Goal: Book appointment/travel/reservation

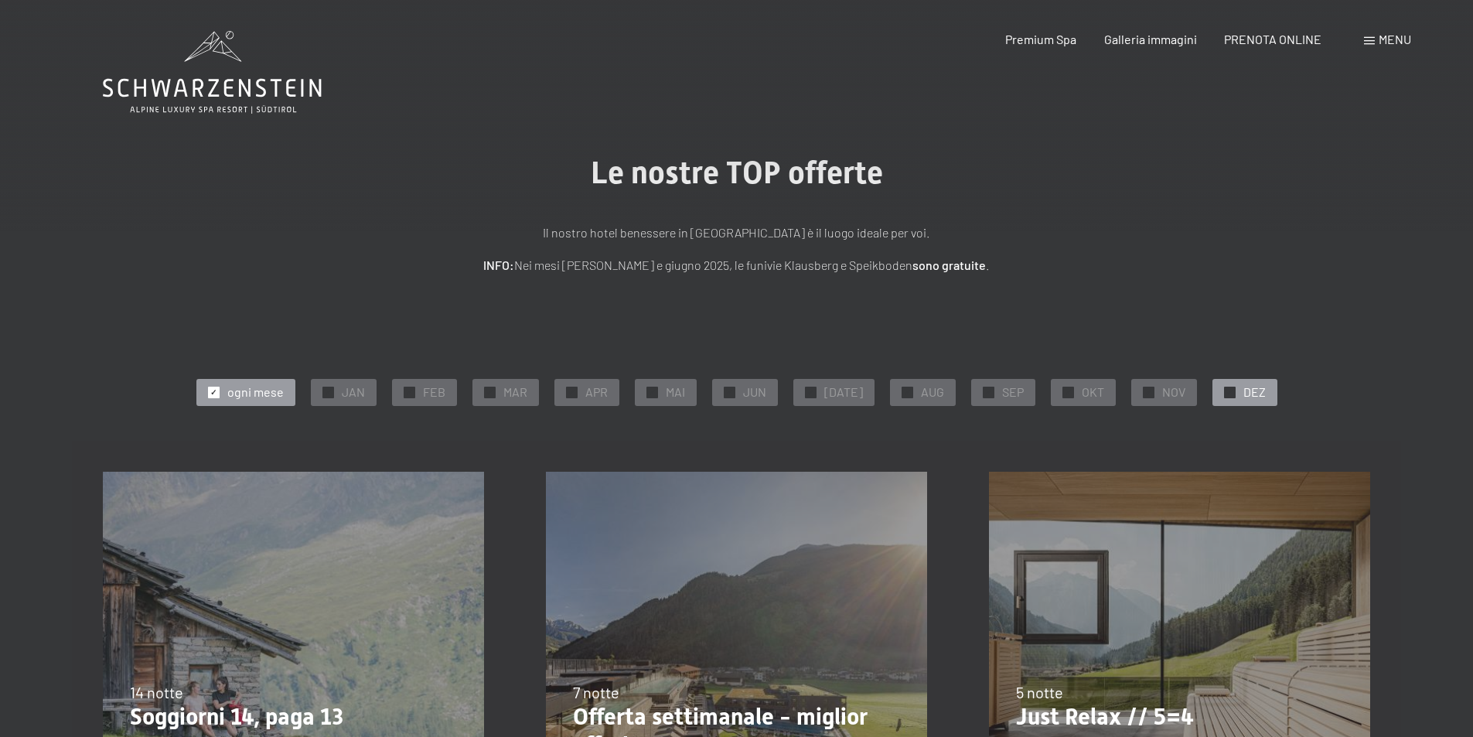
click at [1245, 394] on span "DEZ" at bounding box center [1254, 391] width 22 height 17
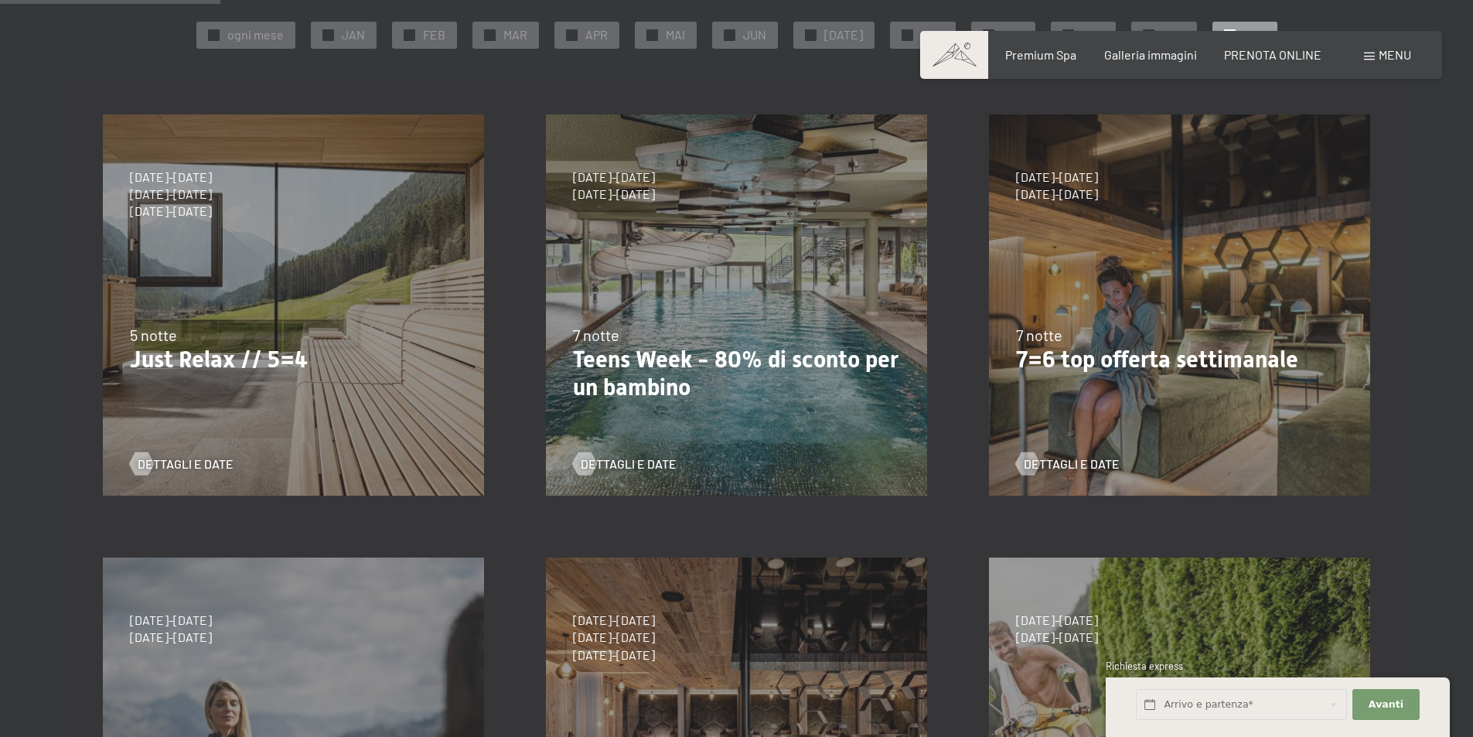
scroll to position [315, 0]
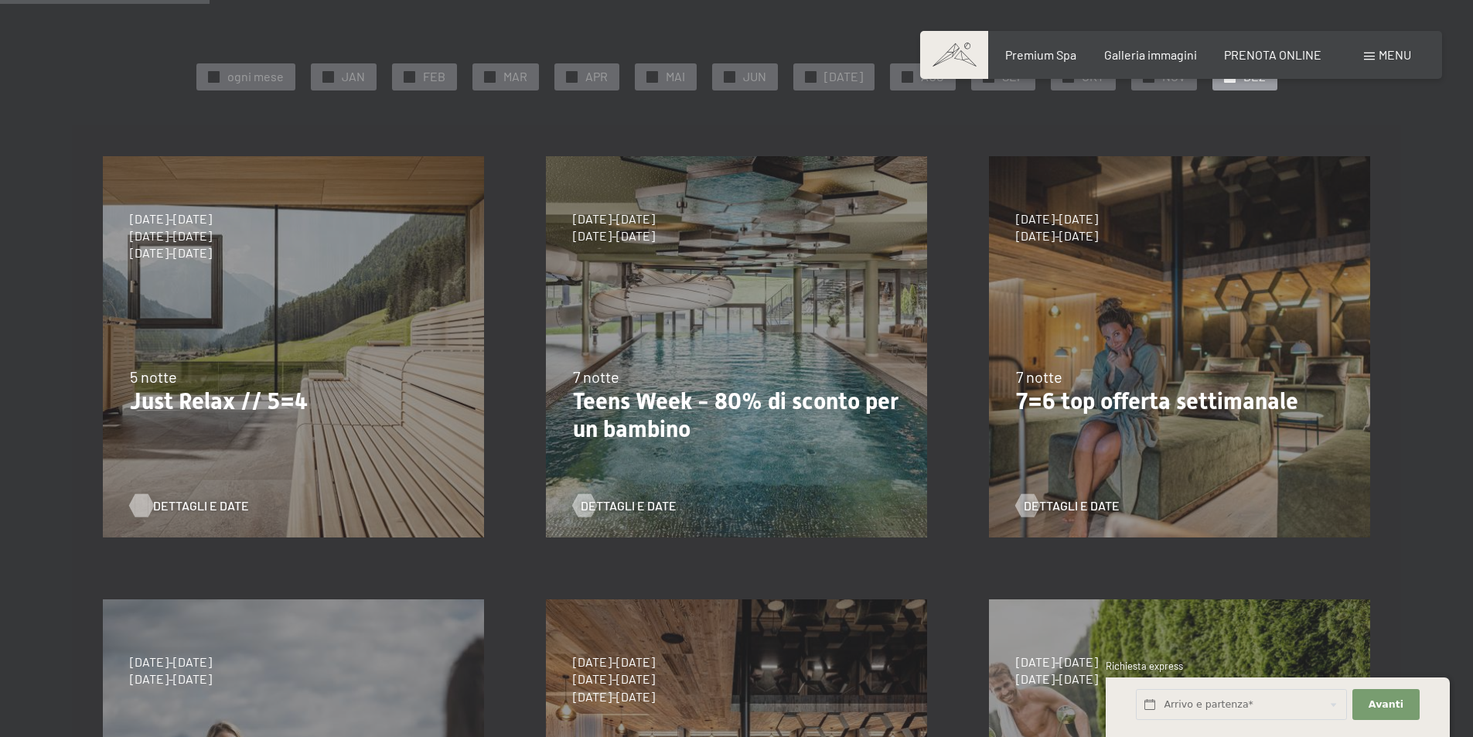
click at [203, 507] on span "Dettagli e Date" at bounding box center [201, 505] width 96 height 17
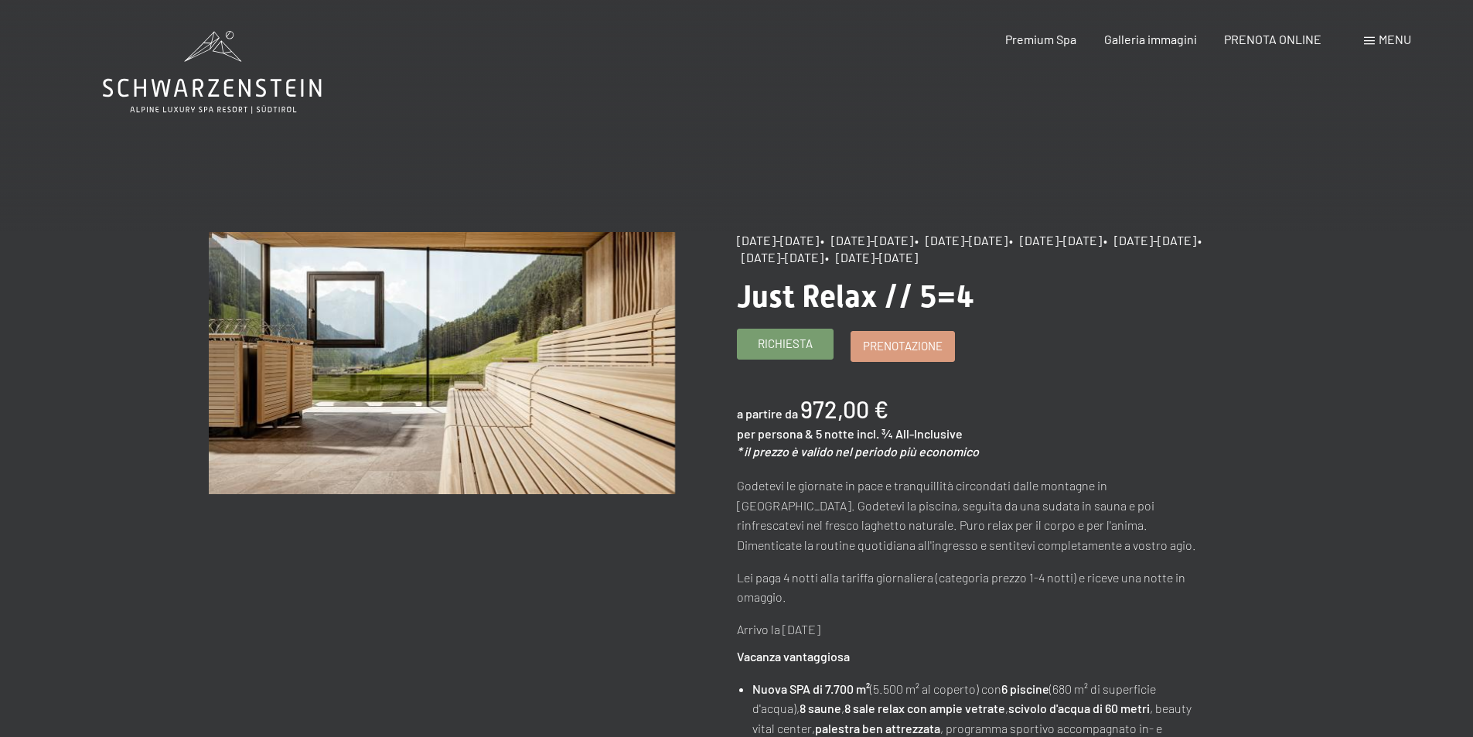
click at [781, 352] on span "Richiesta" at bounding box center [785, 344] width 55 height 16
click at [798, 352] on span "Richiesta" at bounding box center [785, 344] width 55 height 16
click at [812, 352] on span "Richiesta" at bounding box center [785, 344] width 55 height 16
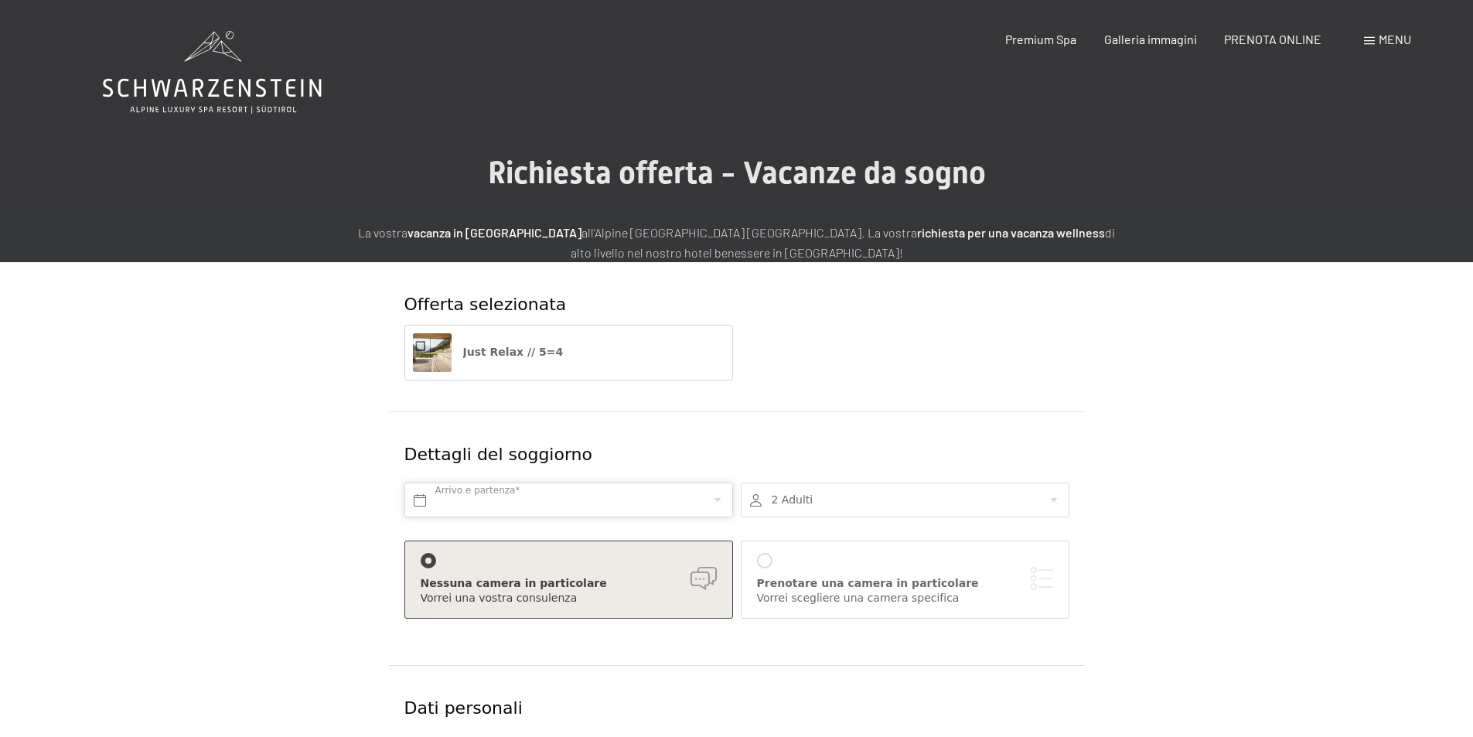
click at [482, 490] on input "text" at bounding box center [568, 499] width 329 height 35
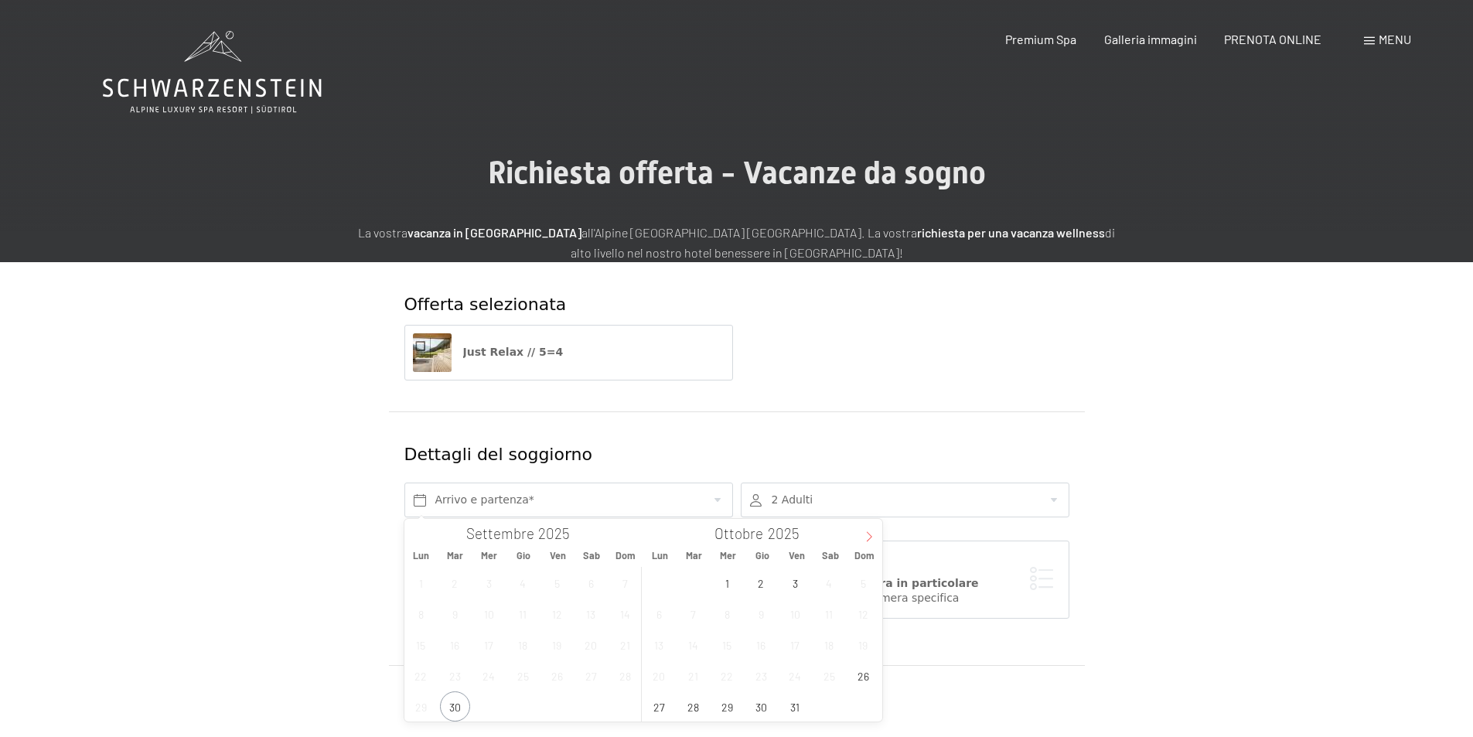
click at [873, 537] on icon at bounding box center [869, 536] width 11 height 11
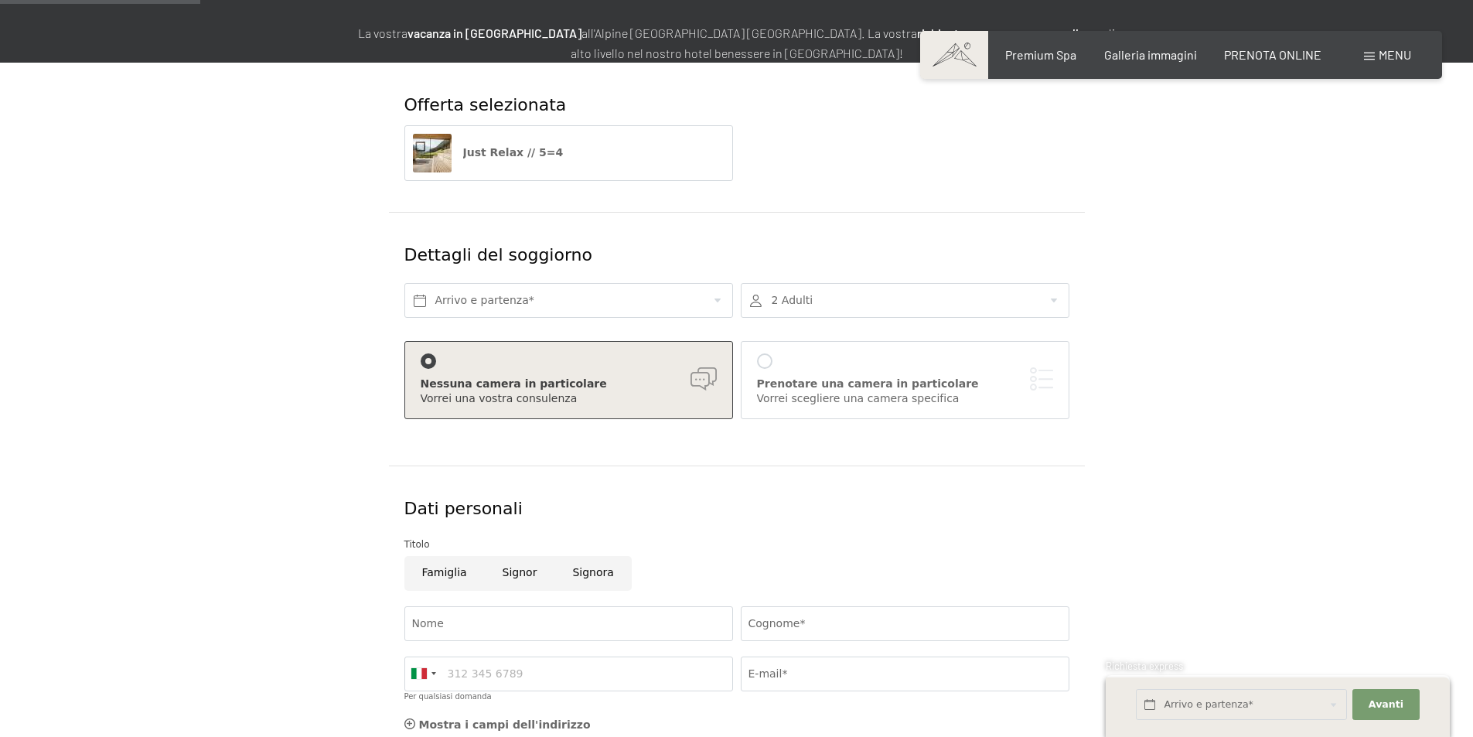
scroll to position [228, 0]
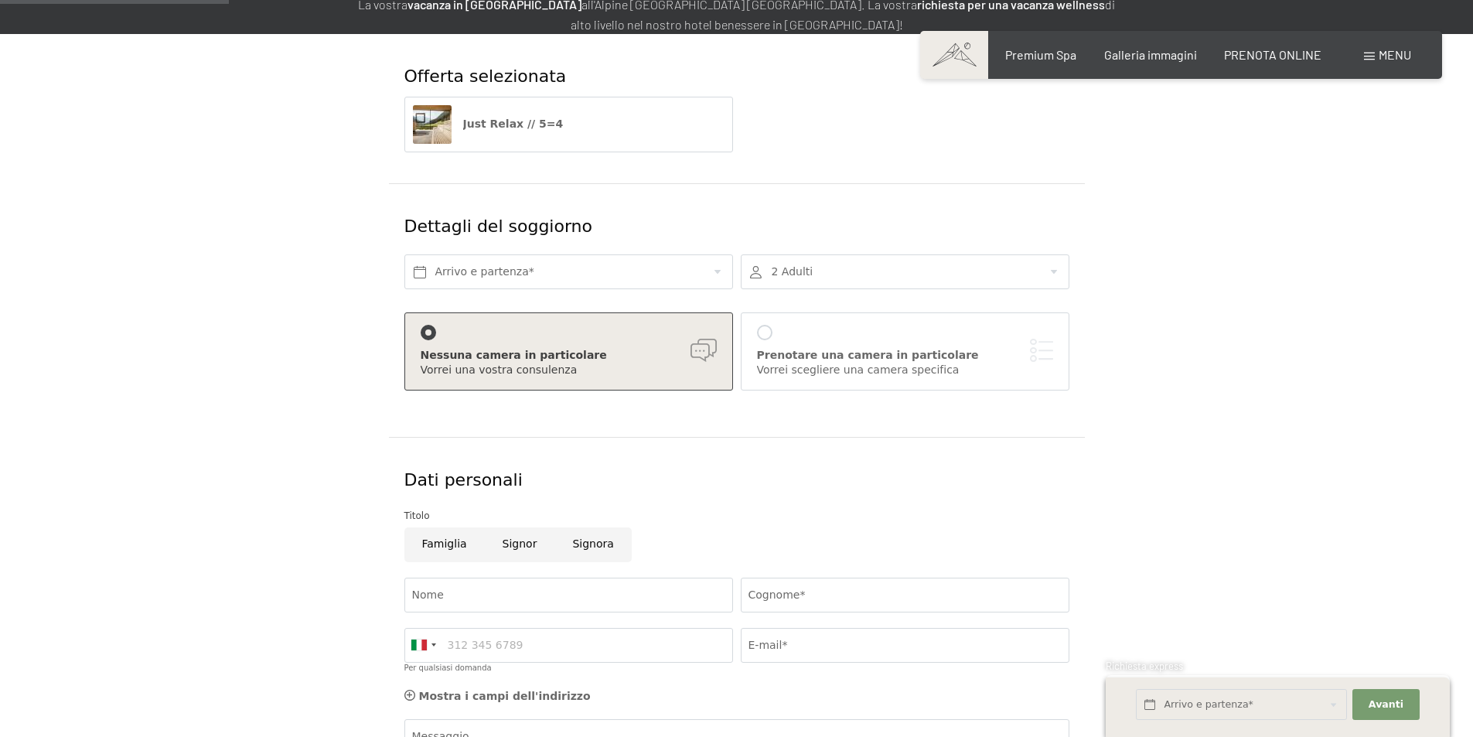
click at [549, 128] on span "Just Relax // 5=4" at bounding box center [513, 124] width 101 height 12
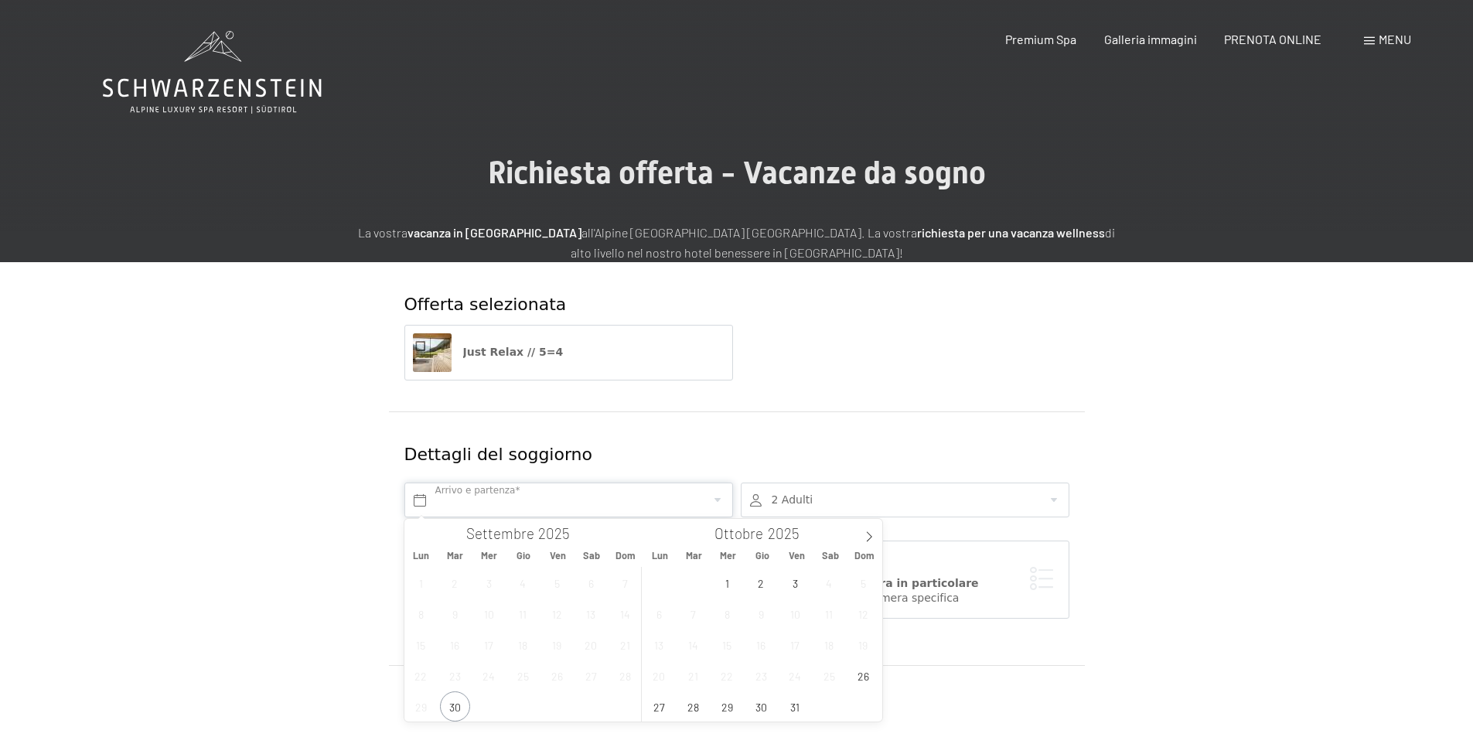
click at [439, 504] on input "text" at bounding box center [568, 499] width 329 height 35
click at [871, 535] on icon at bounding box center [869, 536] width 11 height 11
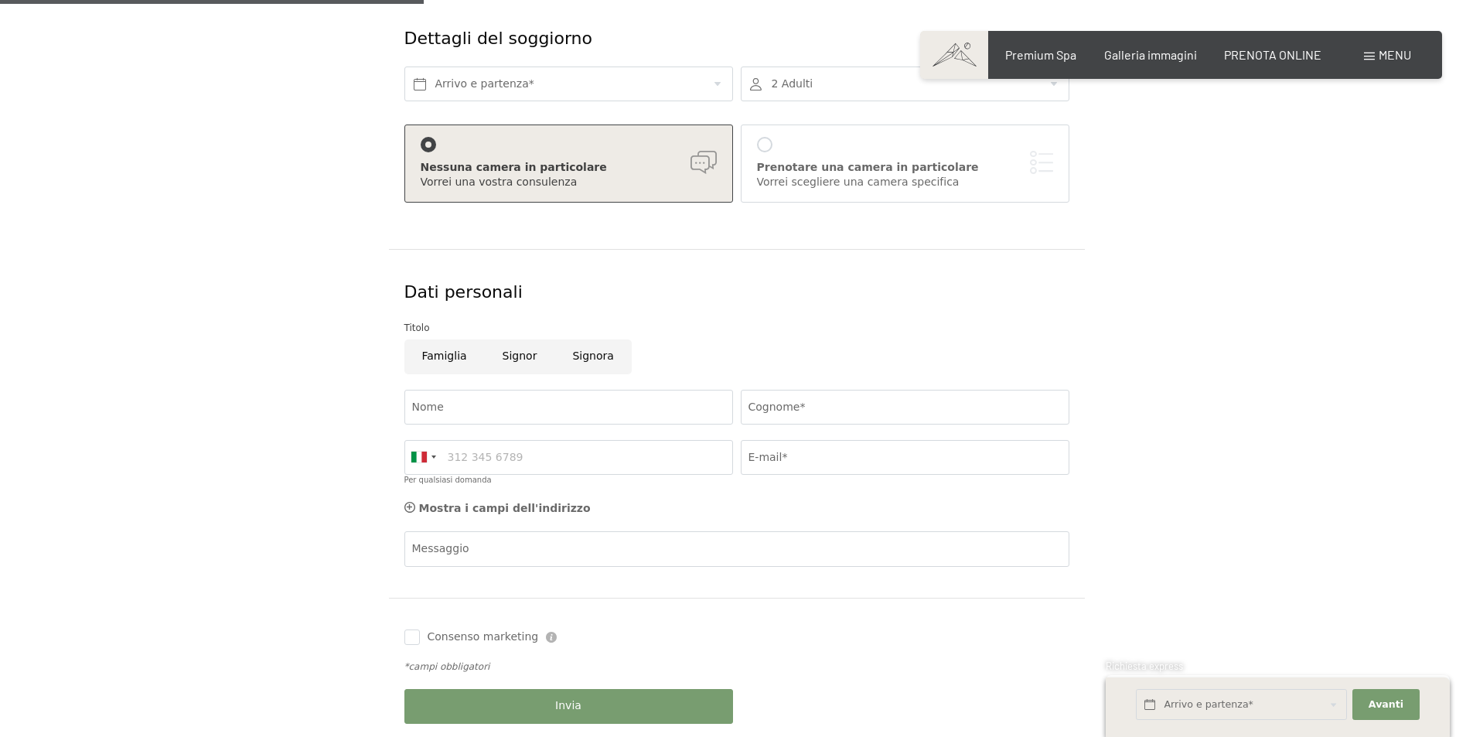
scroll to position [423, 0]
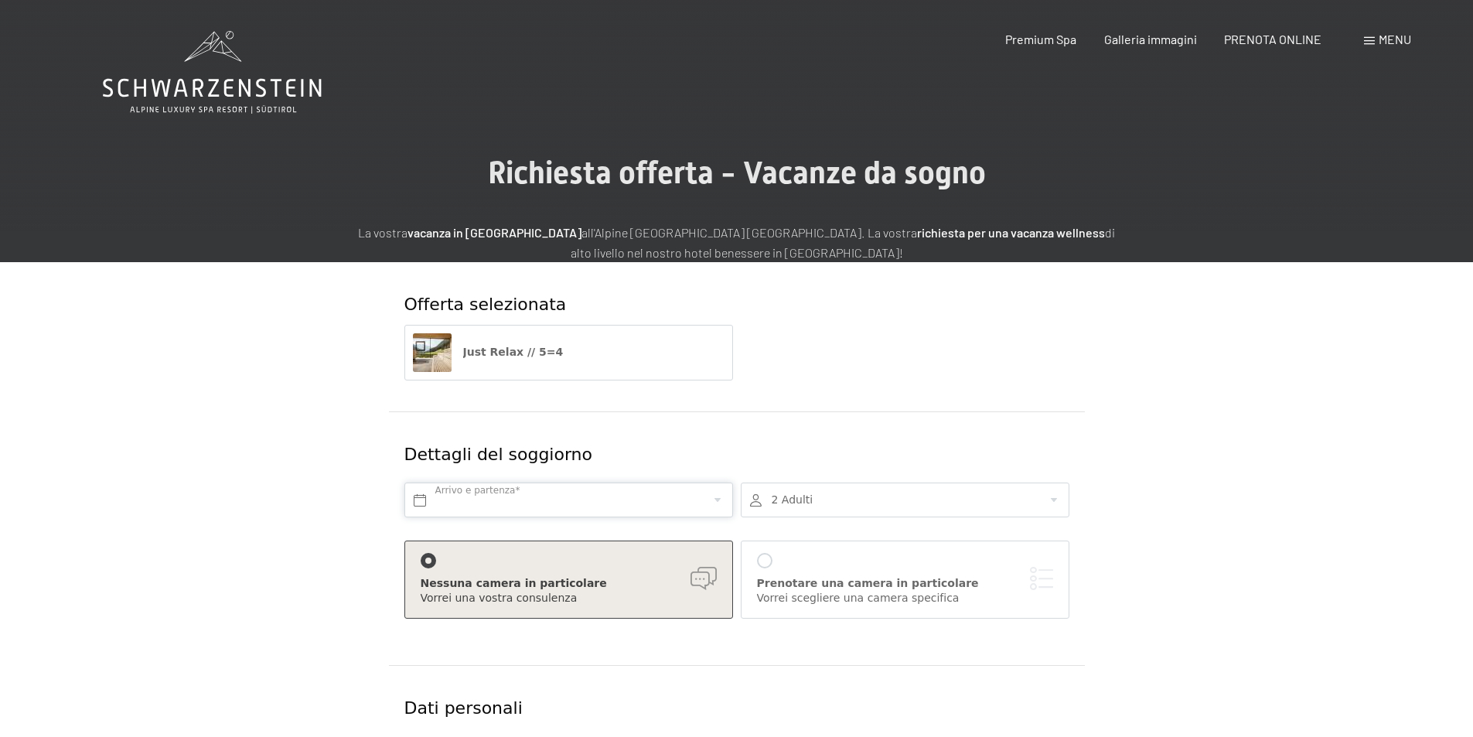
click at [482, 498] on input "text" at bounding box center [568, 499] width 329 height 35
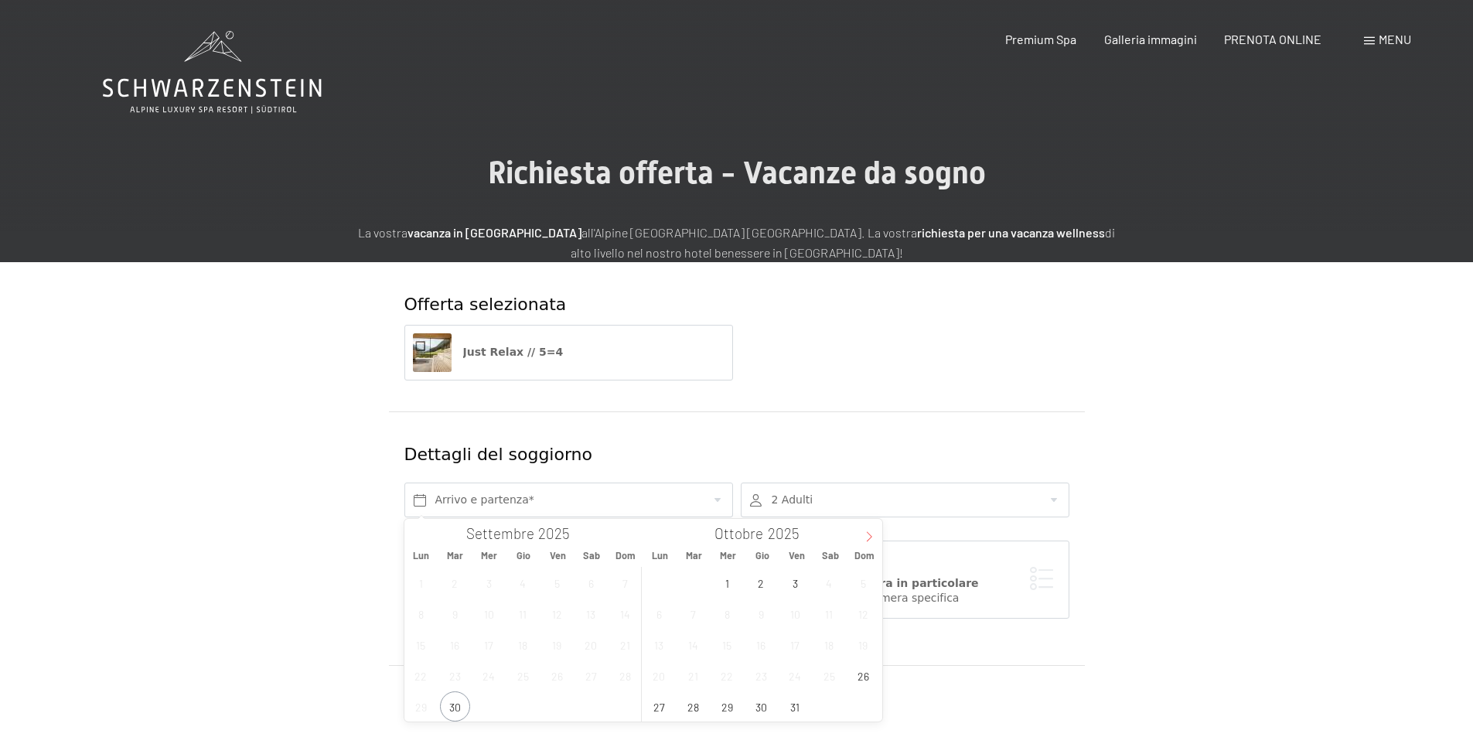
click at [873, 541] on icon at bounding box center [869, 536] width 11 height 11
click at [873, 540] on icon at bounding box center [869, 536] width 11 height 11
type input "2026"
click at [858, 587] on span "4" at bounding box center [863, 583] width 30 height 30
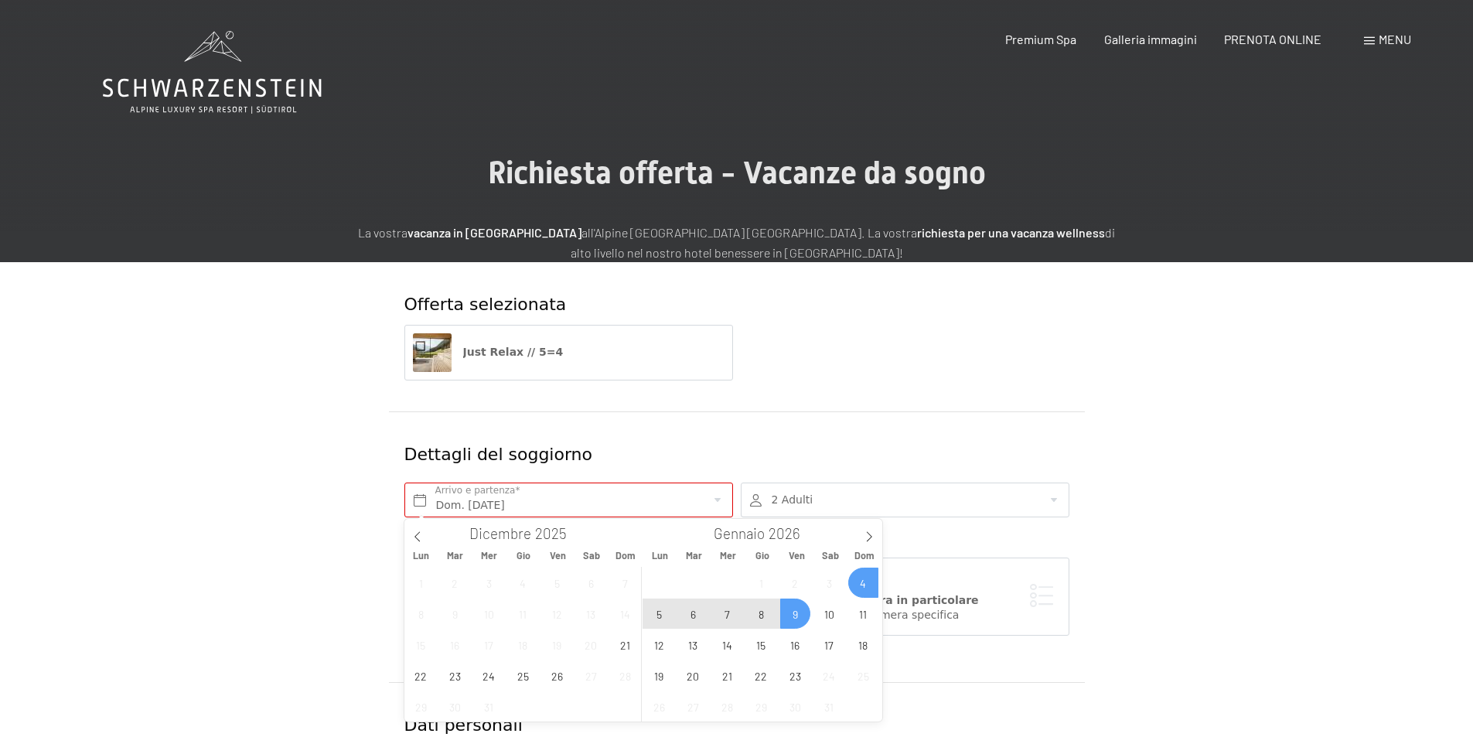
click at [799, 617] on span "9" at bounding box center [795, 613] width 30 height 30
type input "Dom. 04/01/2026 - Ven. 09/01/2026"
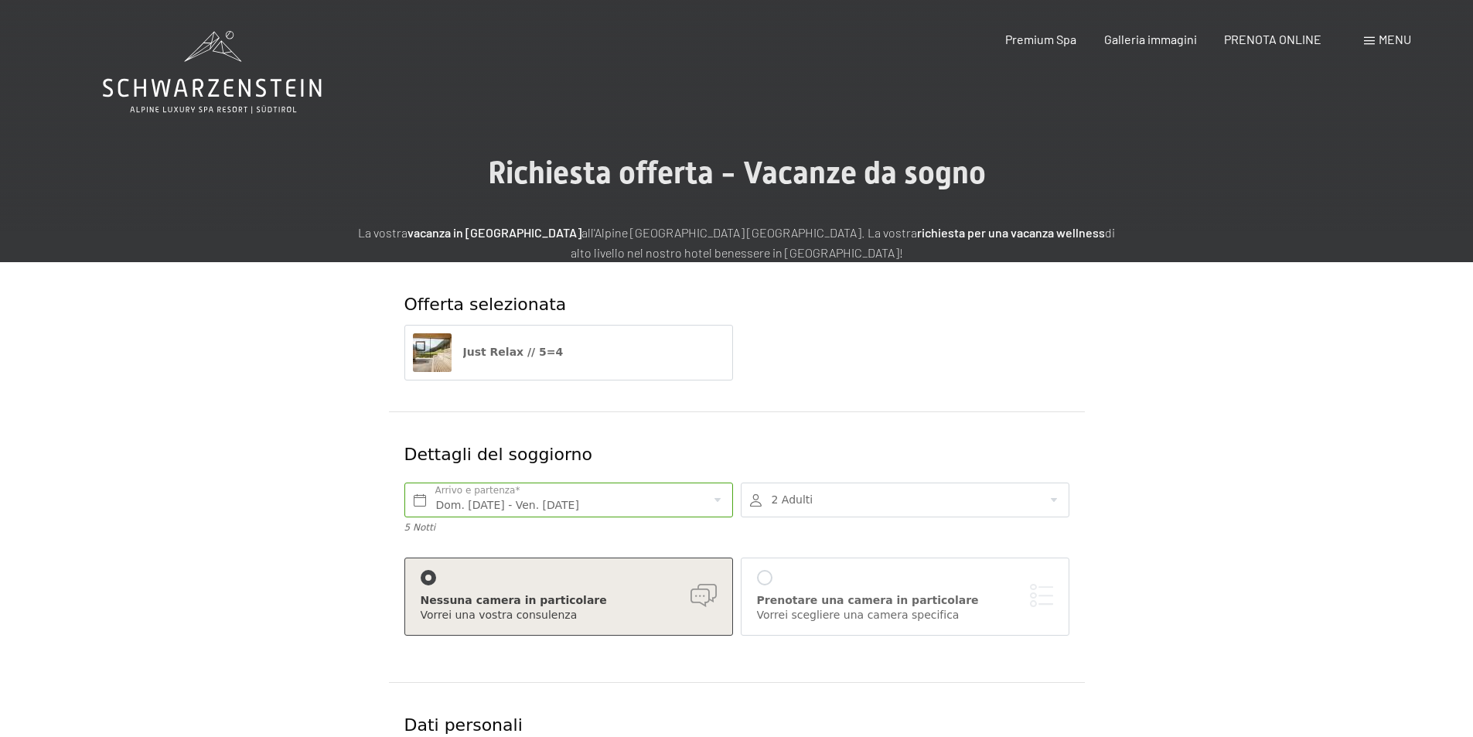
click at [813, 505] on div at bounding box center [905, 499] width 329 height 35
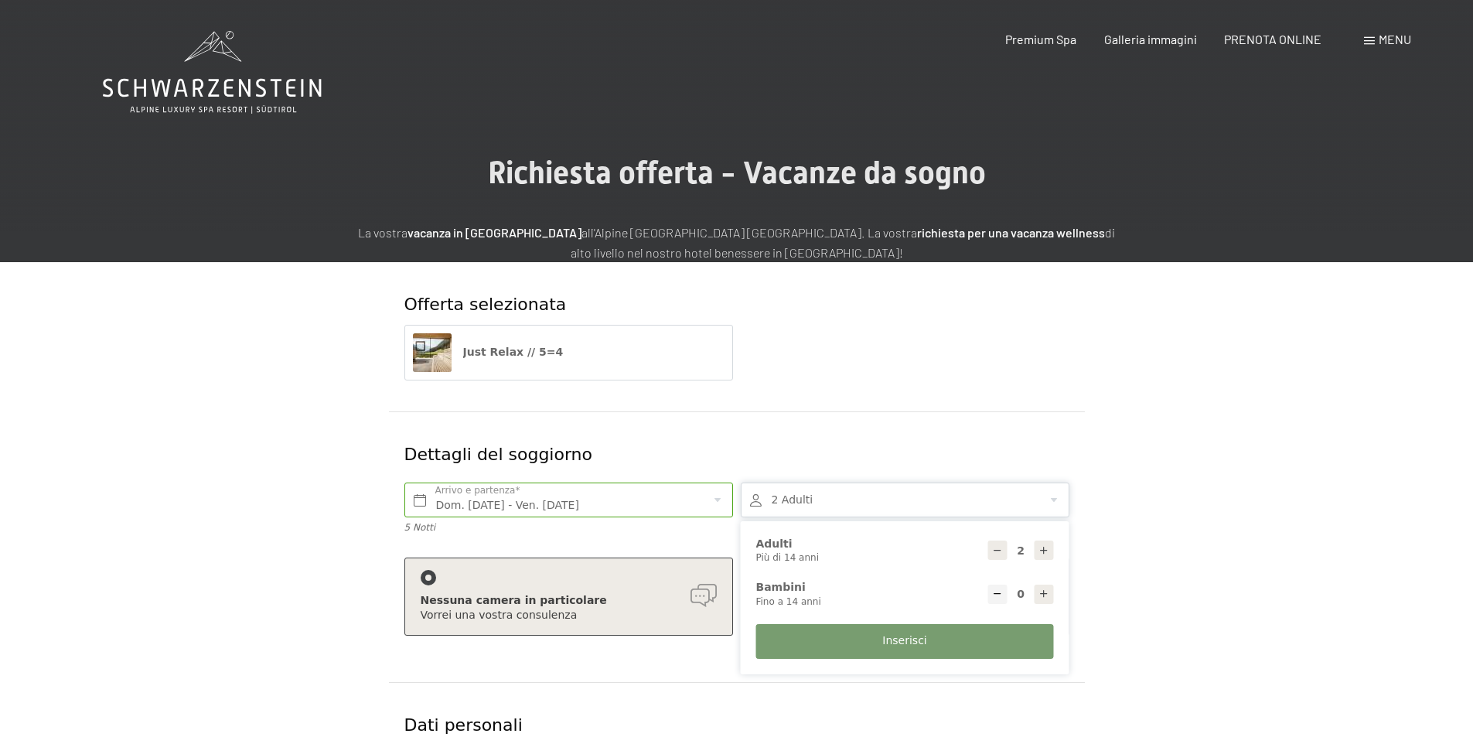
click at [1044, 548] on icon at bounding box center [1043, 550] width 11 height 11
type input "4"
click at [924, 636] on button "Inserisci" at bounding box center [905, 641] width 298 height 35
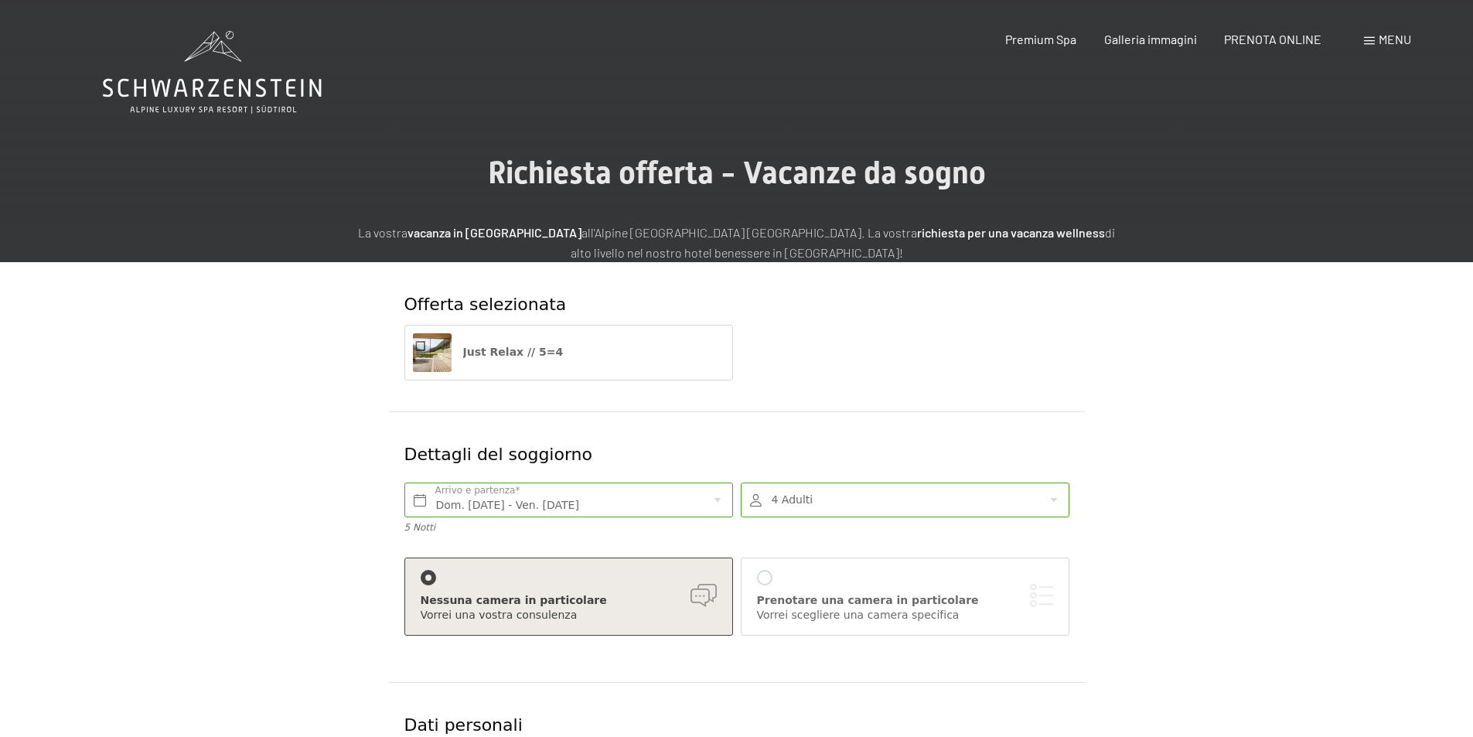
click at [765, 574] on div at bounding box center [764, 577] width 15 height 15
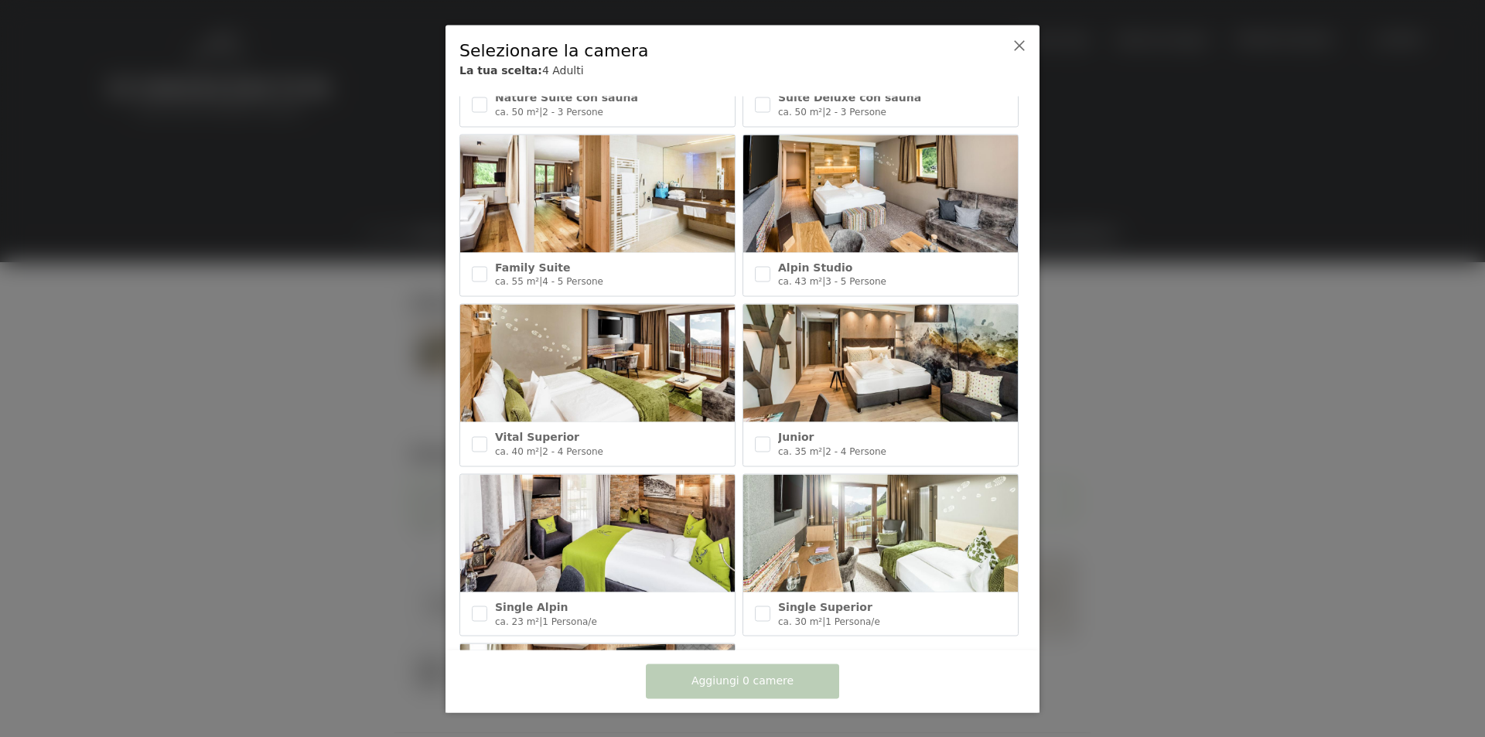
scroll to position [475, 0]
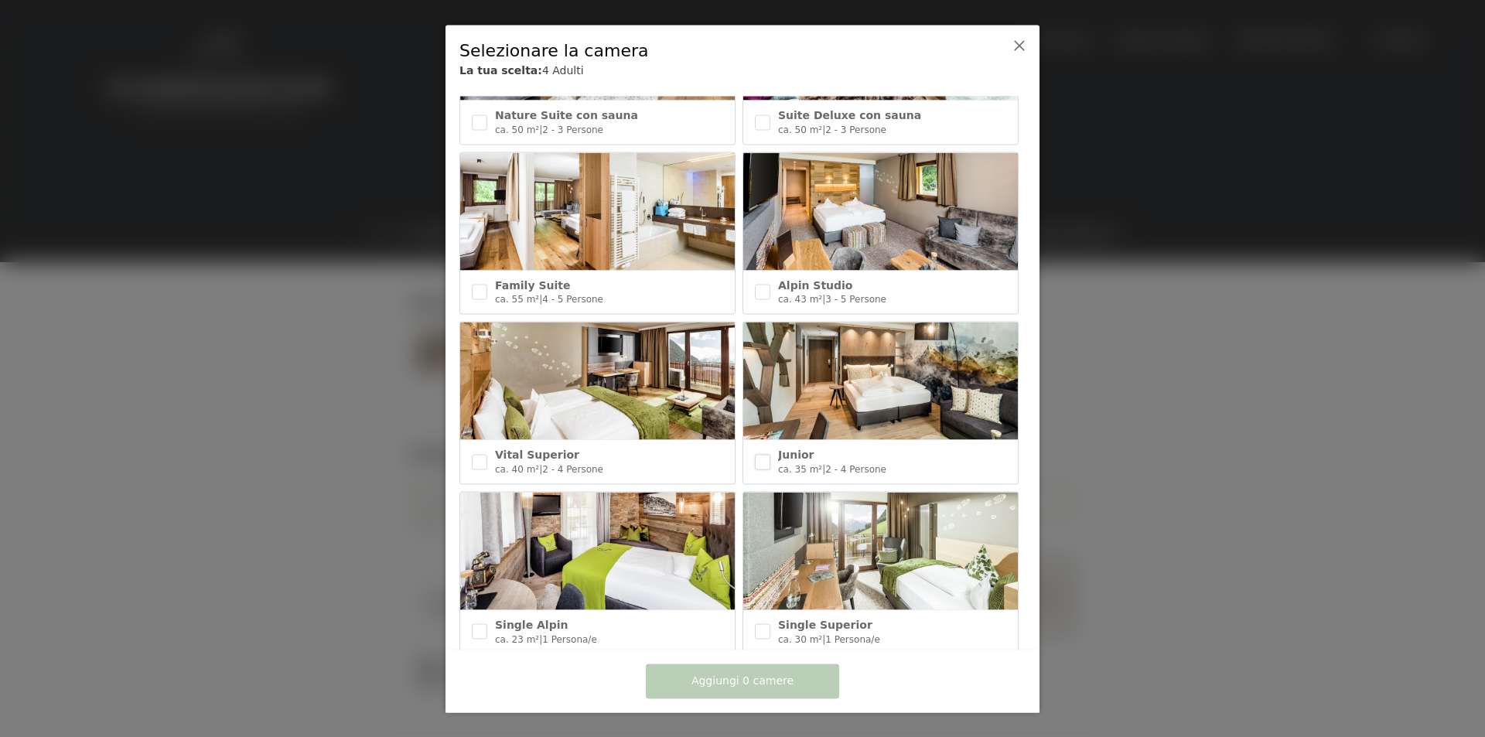
click at [755, 454] on input "checkbox" at bounding box center [762, 461] width 15 height 15
checkbox input "true"
click at [759, 285] on input "checkbox" at bounding box center [762, 292] width 15 height 15
checkbox input "true"
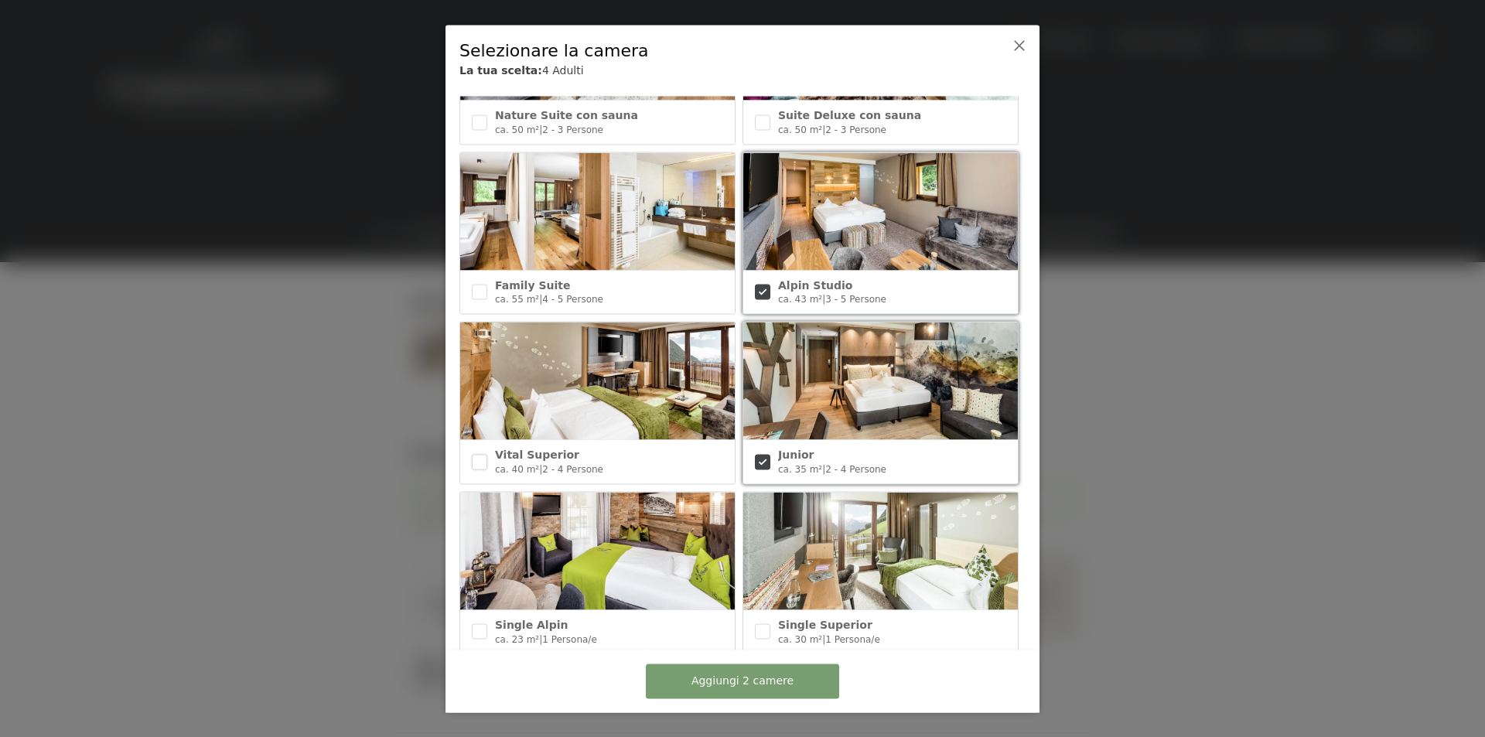
click at [472, 454] on input "checkbox" at bounding box center [479, 461] width 15 height 15
checkbox input "true"
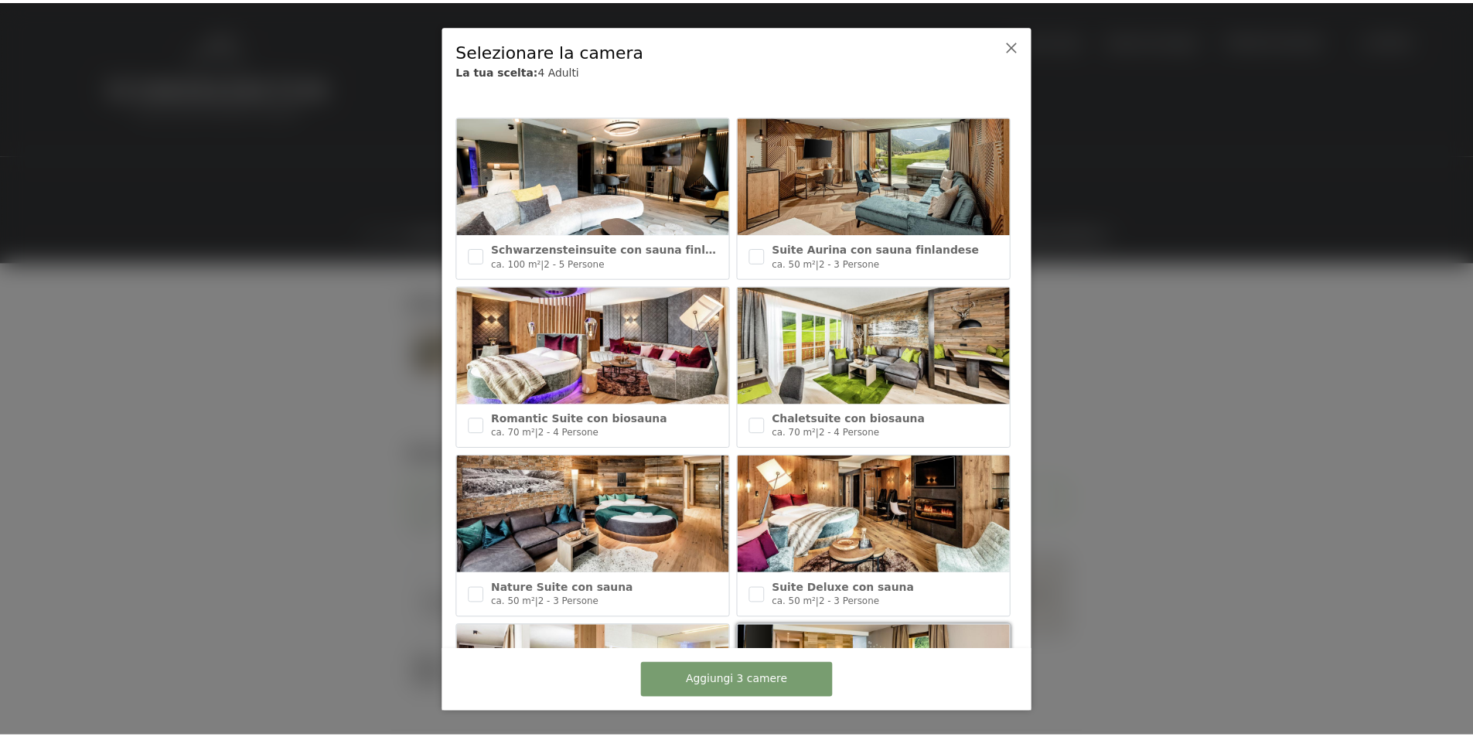
scroll to position [0, 0]
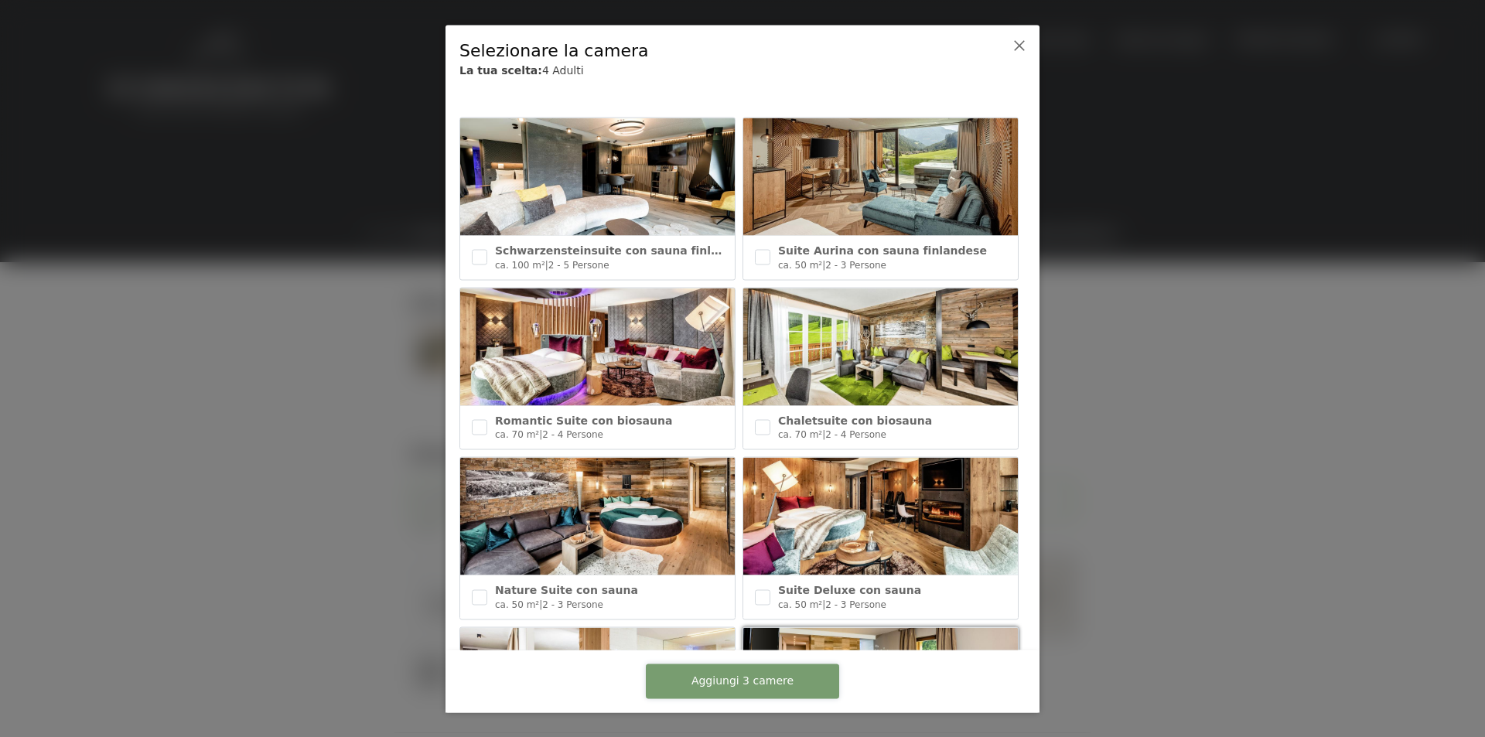
click at [741, 687] on span "Aggiungi 3 camere" at bounding box center [742, 680] width 102 height 15
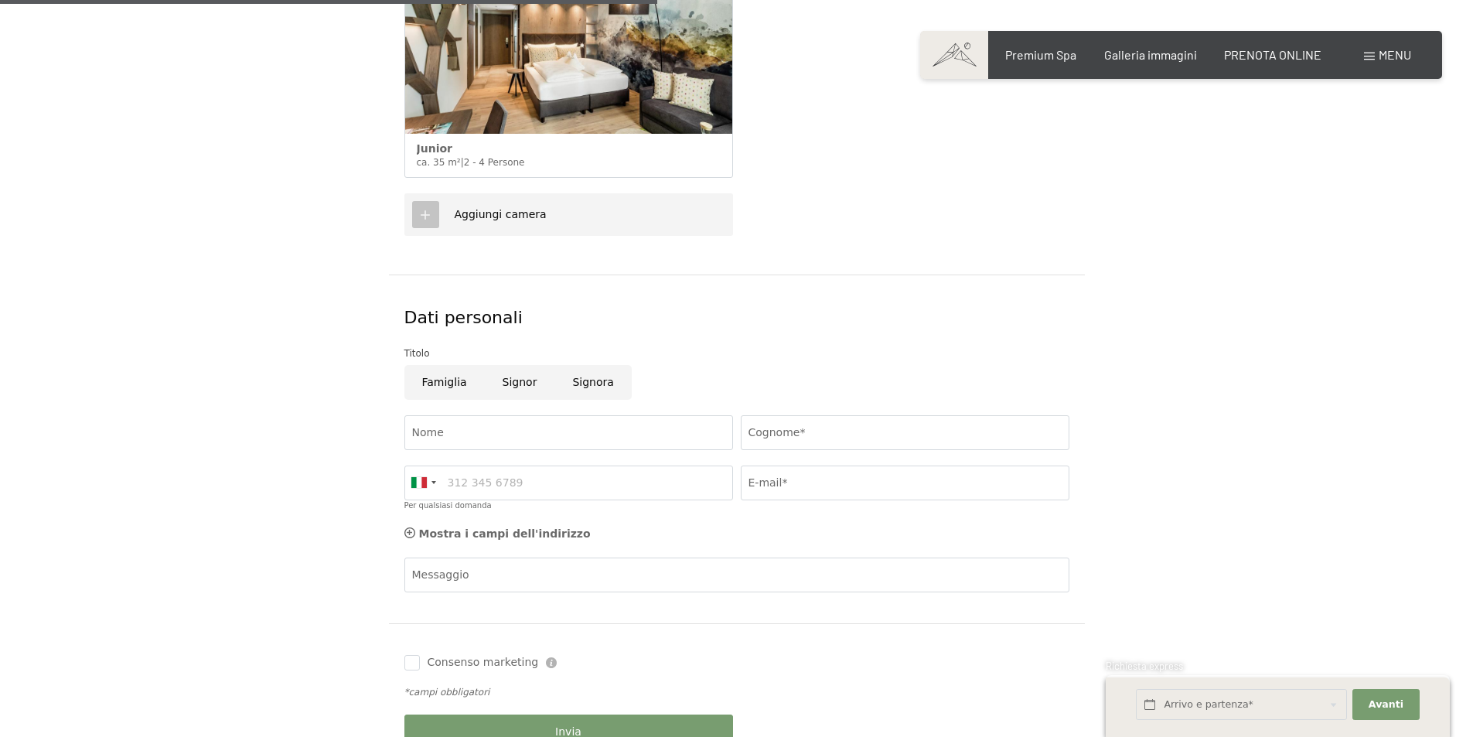
scroll to position [931, 0]
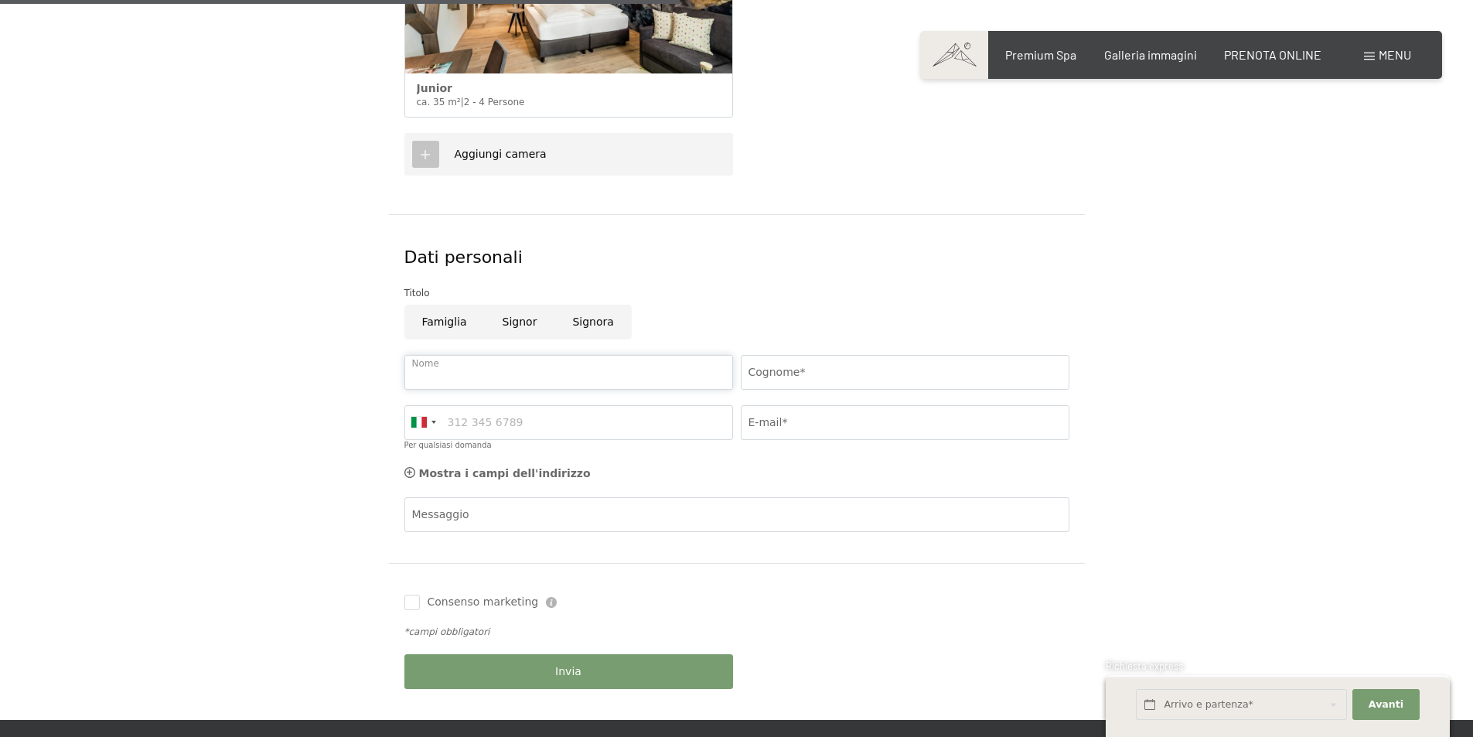
click at [510, 365] on input "Nome" at bounding box center [568, 372] width 329 height 35
type input "anna"
click at [772, 371] on input "Cognome*" at bounding box center [905, 372] width 329 height 35
type input "prota"
click at [628, 418] on span "Consenso marketing*" at bounding box center [646, 413] width 117 height 15
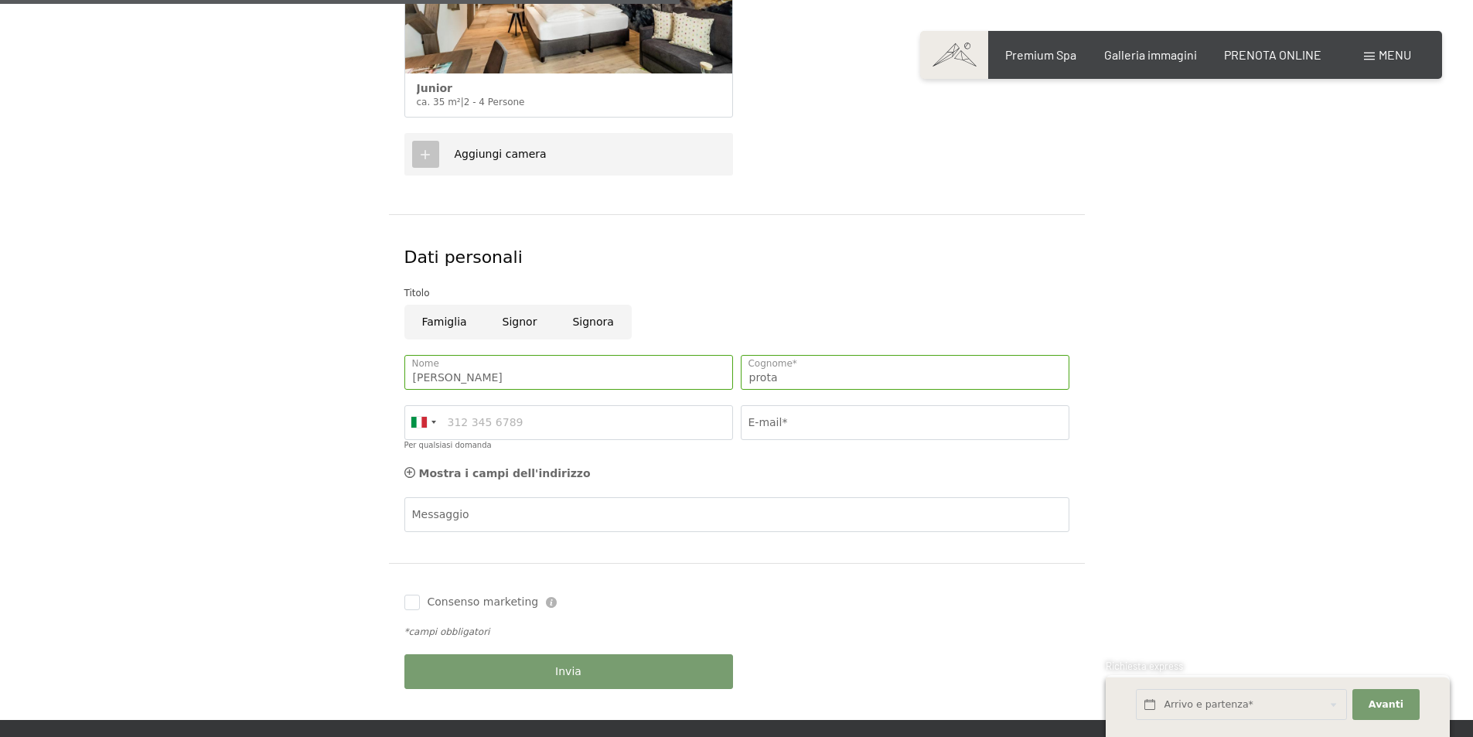
click at [581, 418] on input "Consenso marketing*" at bounding box center [572, 413] width 15 height 15
checkbox input "false"
click at [581, 423] on input "Per qualsiasi domanda" at bounding box center [568, 422] width 329 height 35
type input "3337146657"
click at [779, 424] on input "E-mail*" at bounding box center [905, 422] width 329 height 35
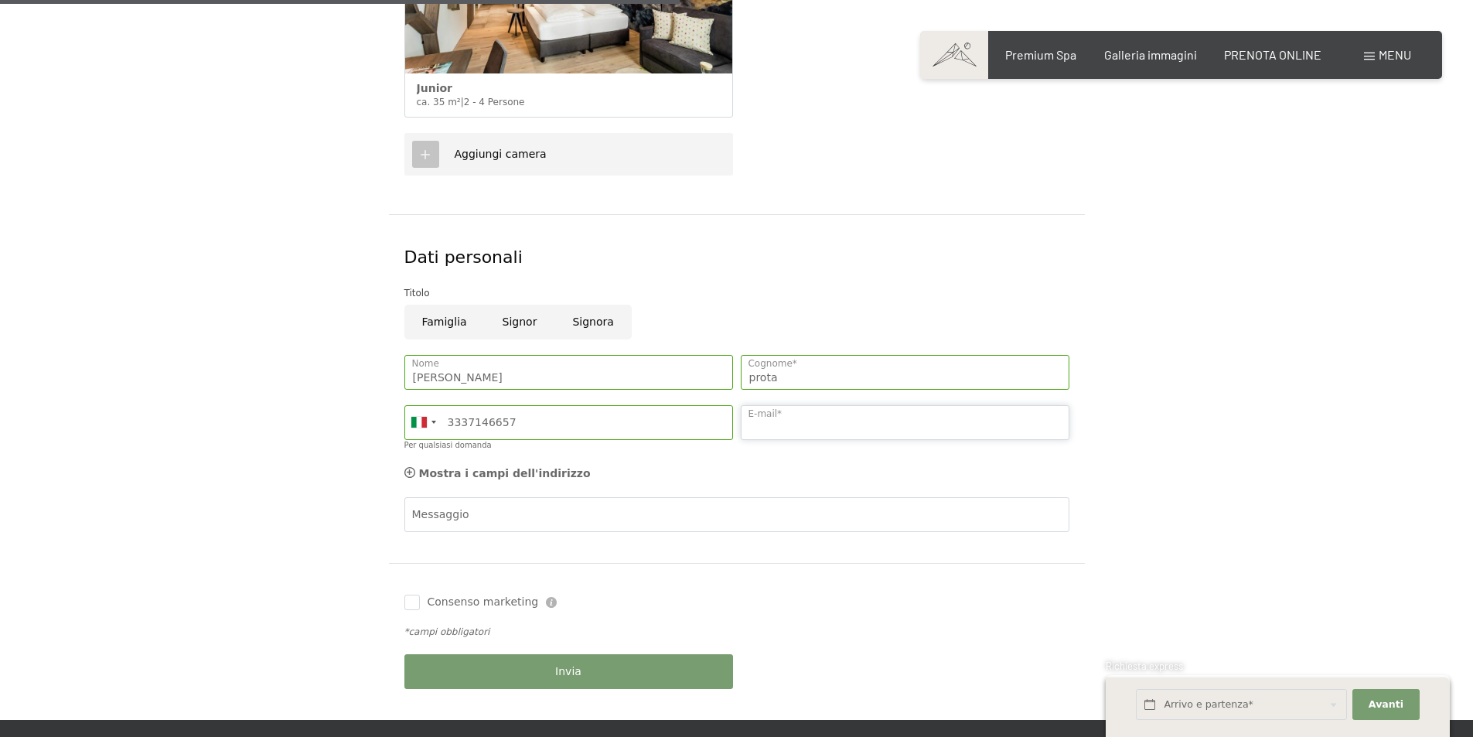
type input "avv.annaprota.na@gmail.com"
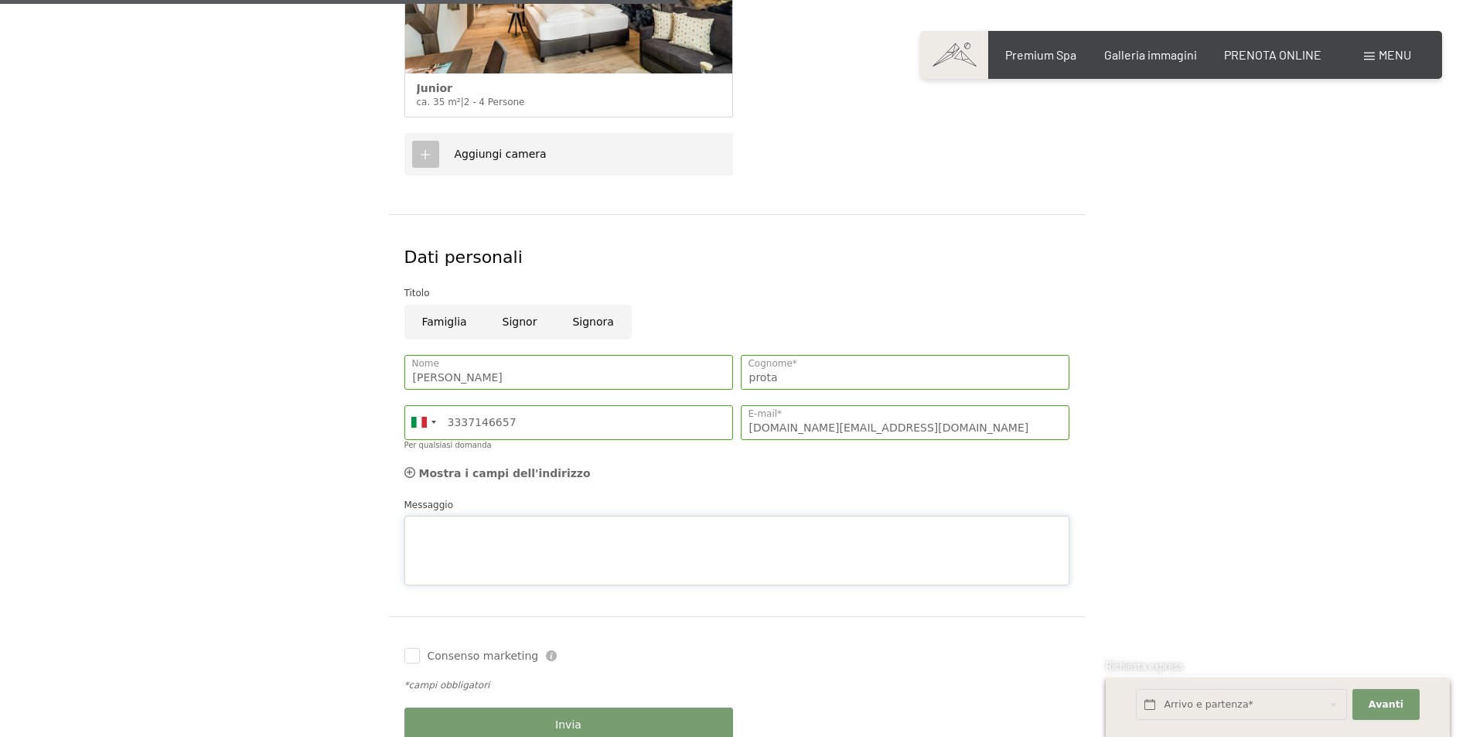
click at [558, 511] on div "Messaggio" at bounding box center [736, 541] width 665 height 89
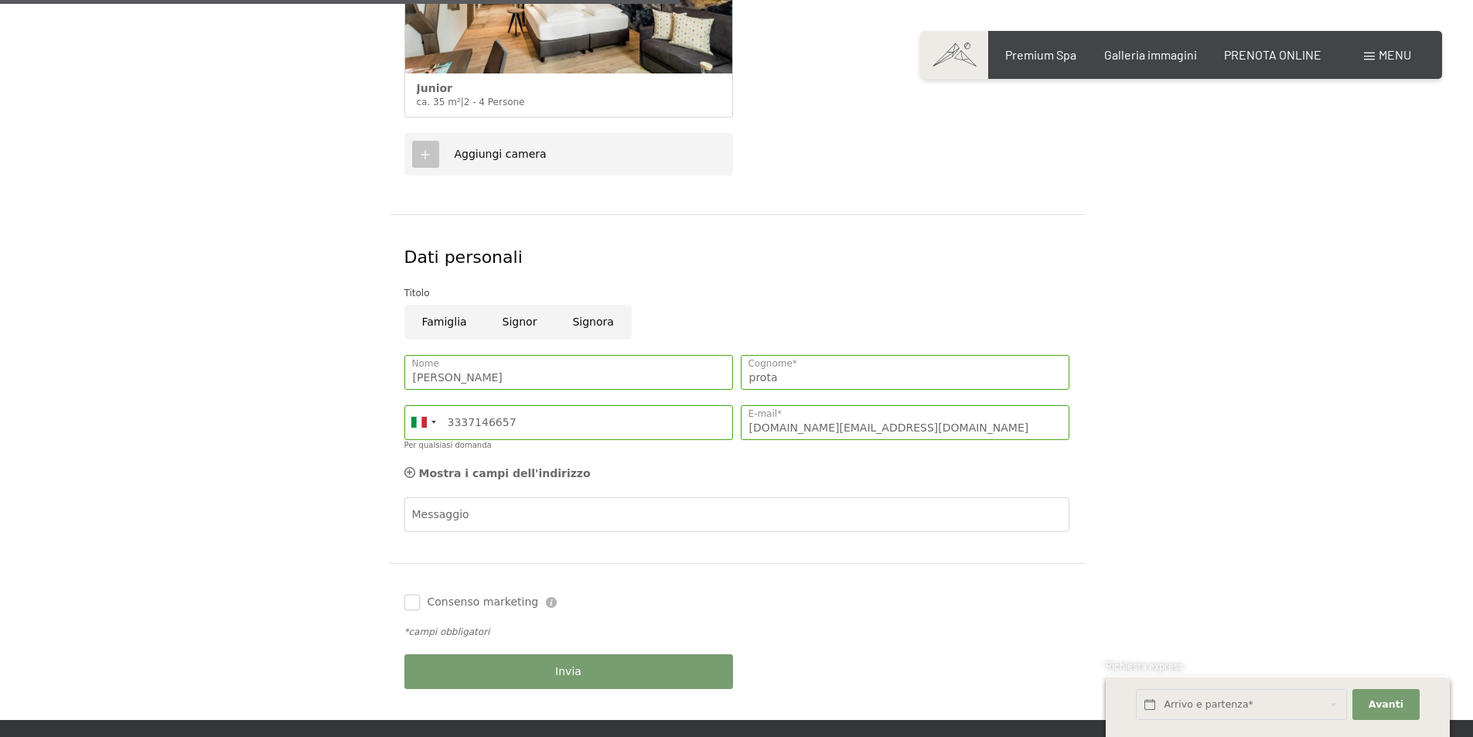
click at [410, 653] on div "Consenso marketing Il sottoscritto, letta e compresa l’informativa di cui a que…" at bounding box center [737, 641] width 696 height 157
click at [414, 603] on input "Consenso marketing" at bounding box center [411, 602] width 15 height 15
checkbox input "true"
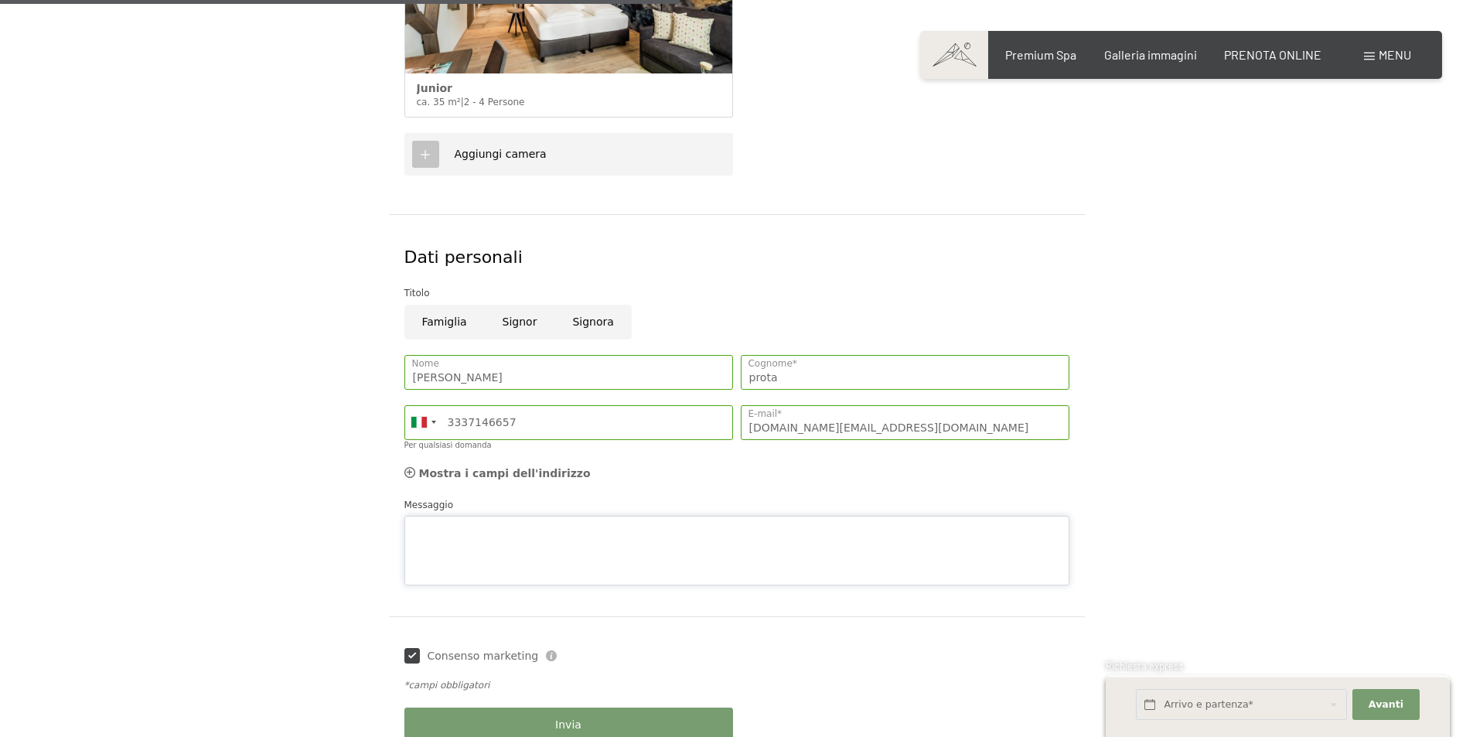
click at [473, 512] on div "Messaggio" at bounding box center [736, 541] width 665 height 89
type textarea "b"
type textarea "n"
type textarea "buonasera potrei avere preventivo sia per 4 adulti che per solo 2 adulti? grazi…"
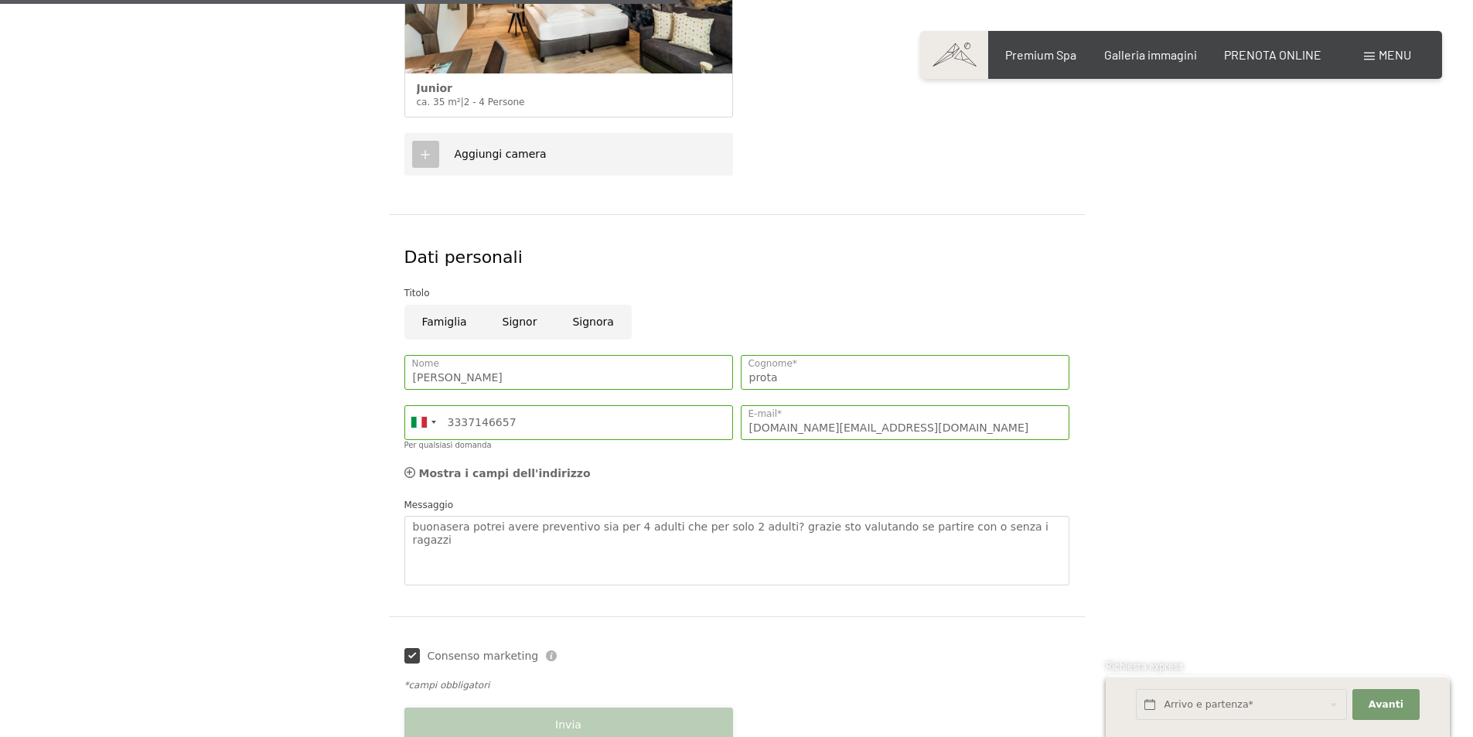
click at [550, 717] on button "Invia" at bounding box center [568, 724] width 329 height 35
